Goal: Use online tool/utility: Utilize a website feature to perform a specific function

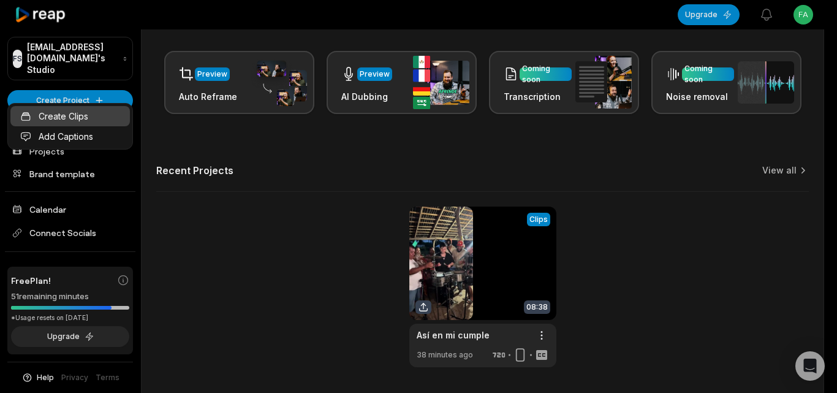
click at [75, 113] on link "Create Clips" at bounding box center [69, 116] width 119 height 20
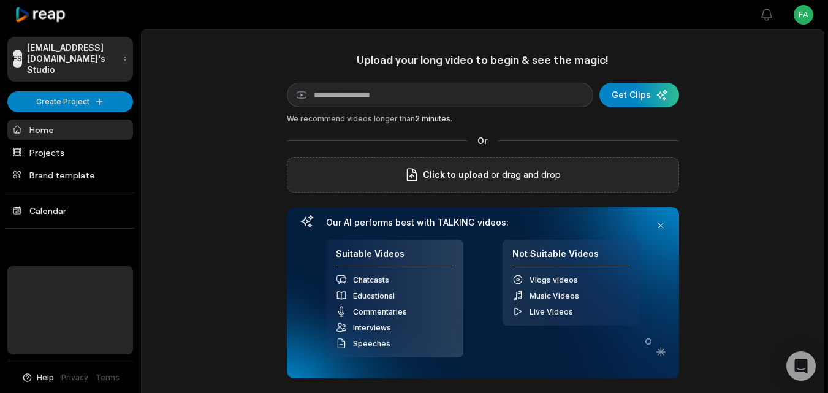
click at [415, 178] on icon at bounding box center [411, 174] width 15 height 15
click at [0, 0] on input "Click to upload" at bounding box center [0, 0] width 0 height 0
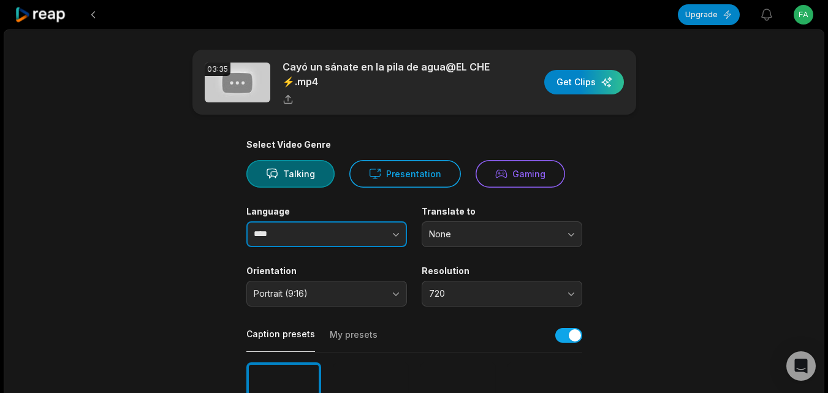
click at [353, 228] on button "button" at bounding box center [371, 234] width 70 height 26
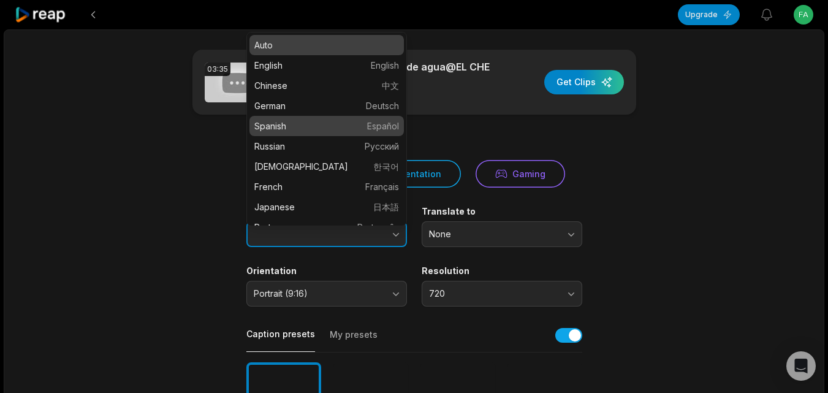
type input "*******"
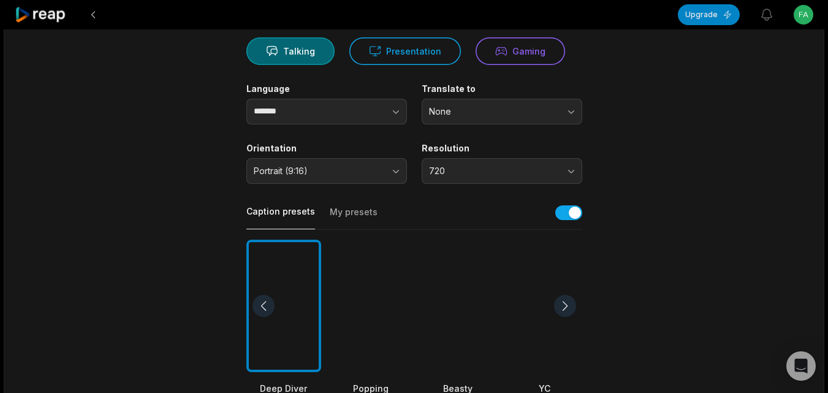
click at [464, 349] on div at bounding box center [457, 306] width 75 height 133
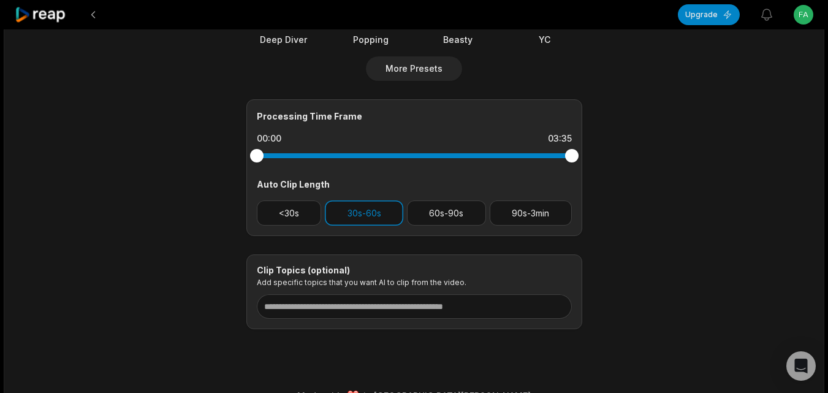
scroll to position [490, 0]
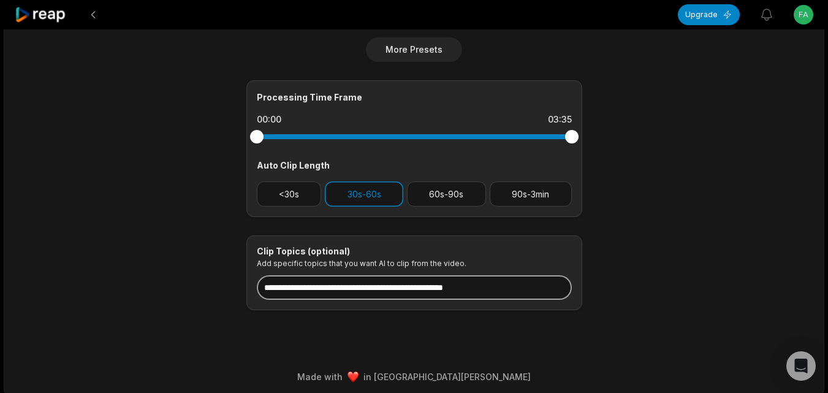
click at [438, 294] on input at bounding box center [414, 287] width 315 height 25
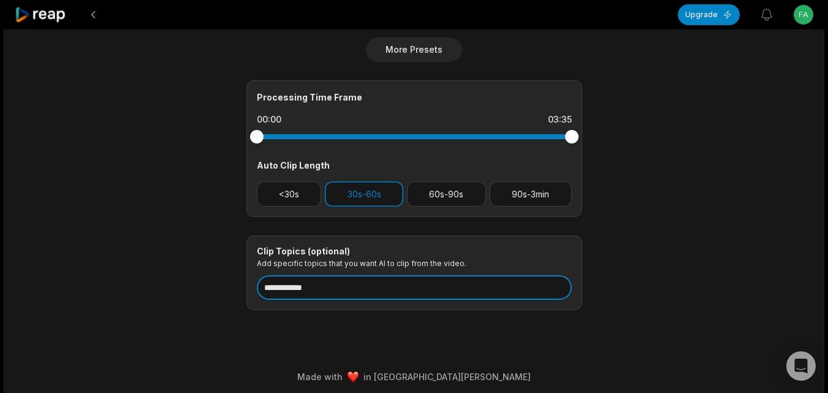
drag, startPoint x: 306, startPoint y: 285, endPoint x: 230, endPoint y: 298, distance: 77.0
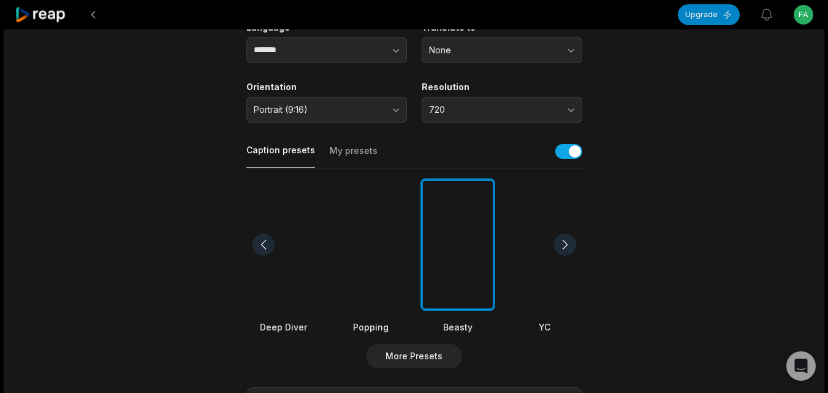
scroll to position [0, 0]
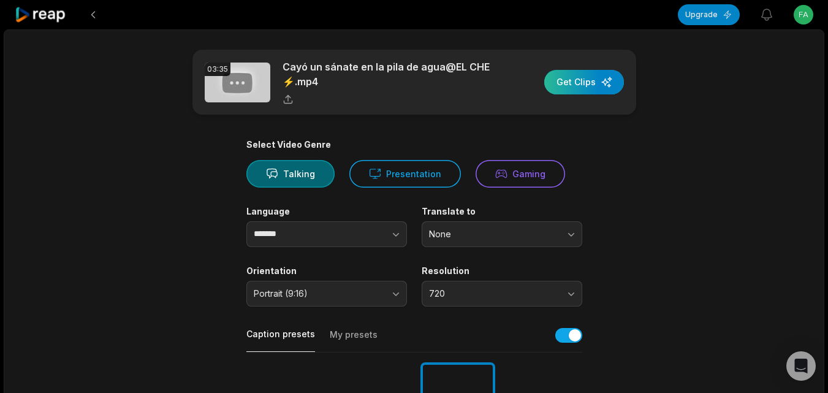
type input "**********"
click at [571, 81] on div "button" at bounding box center [584, 82] width 80 height 25
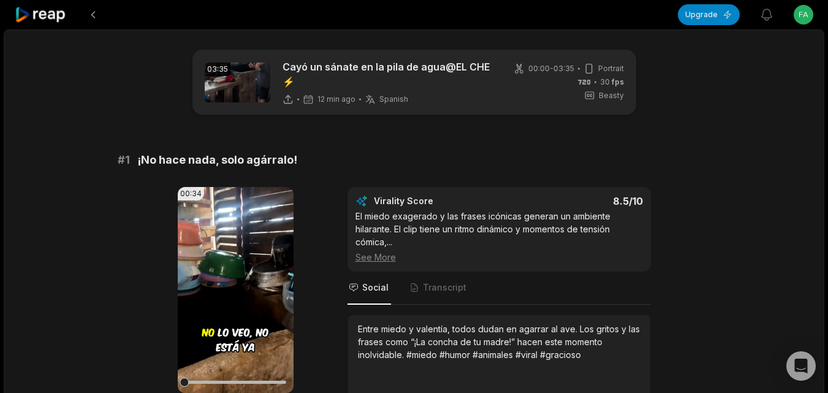
click at [48, 21] on icon at bounding box center [41, 15] width 52 height 17
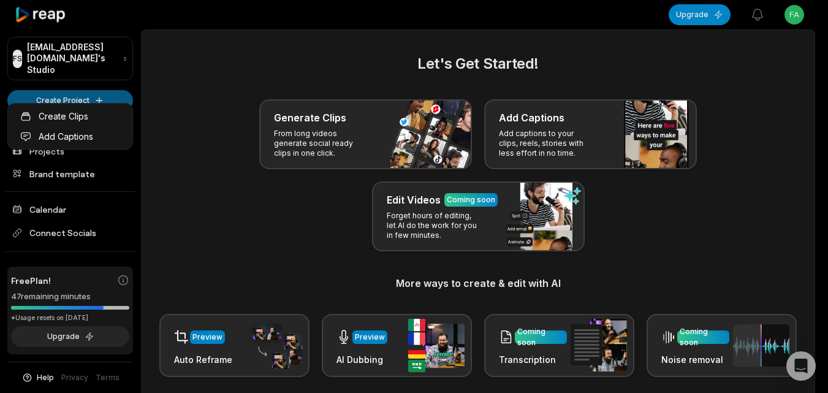
click at [45, 86] on html "FS [EMAIL_ADDRESS][DOMAIN_NAME]'s Studio Create Project Home Projects Brand tem…" at bounding box center [414, 196] width 828 height 393
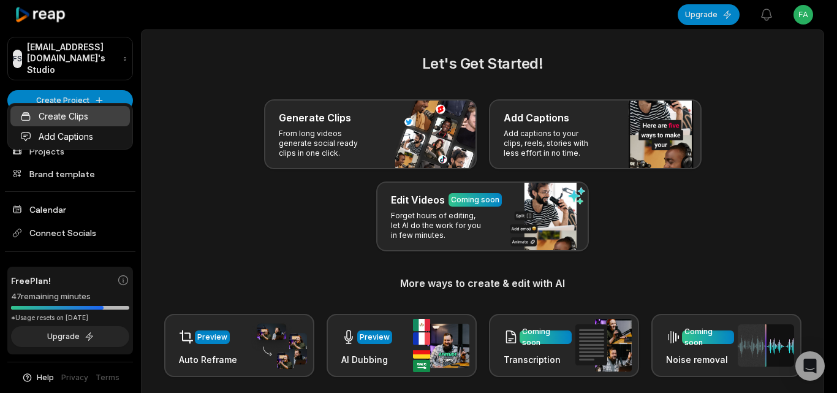
click at [89, 118] on link "Create Clips" at bounding box center [69, 116] width 119 height 20
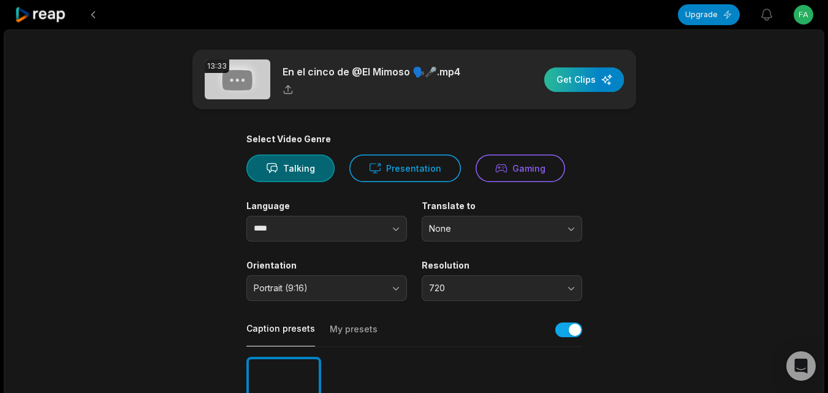
click at [565, 75] on div "button" at bounding box center [584, 79] width 80 height 25
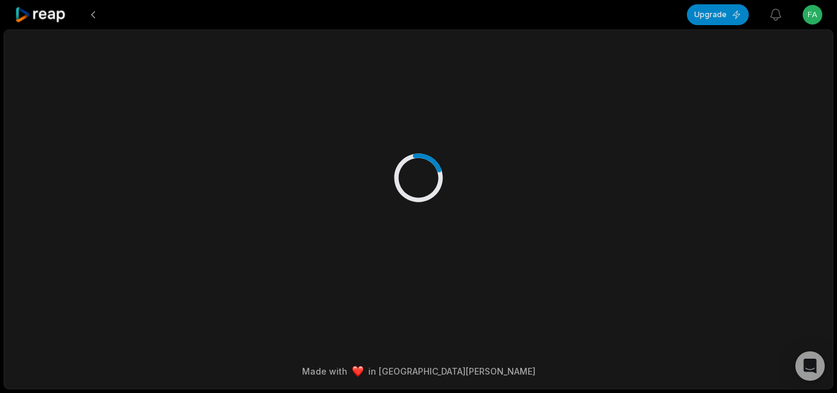
click at [401, 230] on div at bounding box center [418, 165] width 593 height 270
